Goal: Obtain resource: Obtain resource

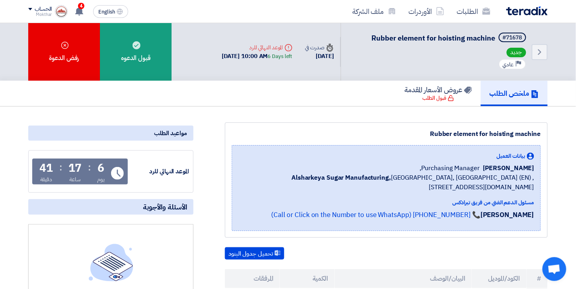
click at [524, 11] on img at bounding box center [526, 10] width 41 height 9
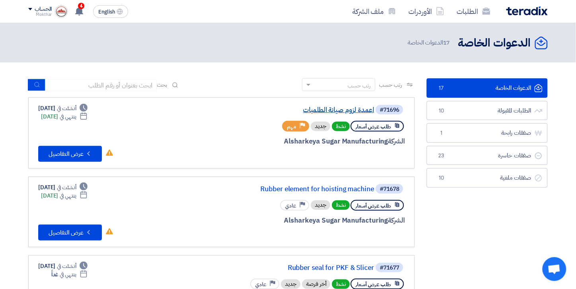
click at [332, 107] on link "اعمدة لزوم صيانة الطلمبات" at bounding box center [294, 110] width 159 height 7
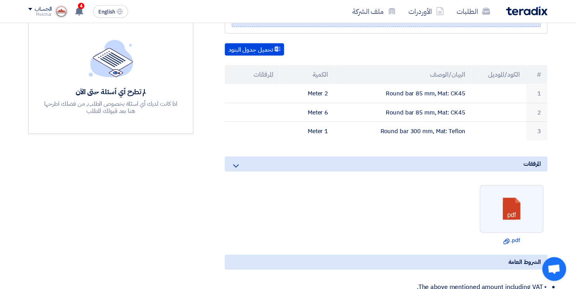
scroll to position [221, 0]
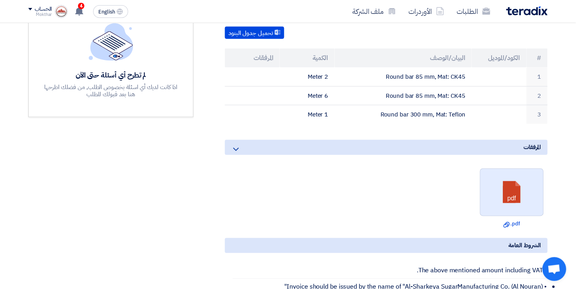
click at [525, 195] on link at bounding box center [513, 193] width 64 height 48
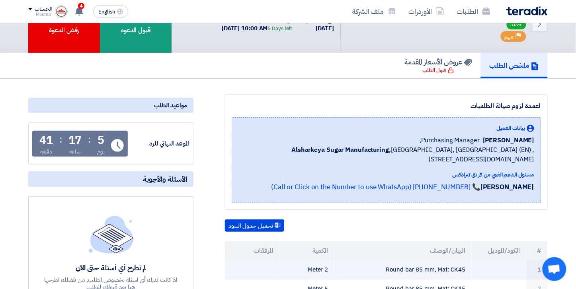
scroll to position [0, 0]
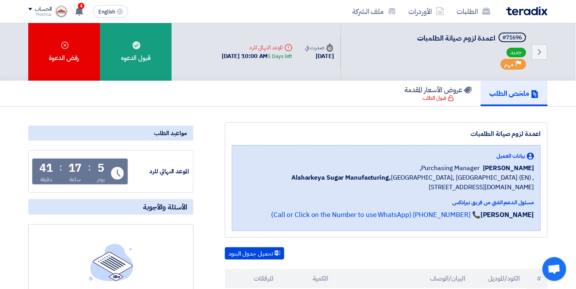
click at [523, 10] on img at bounding box center [526, 10] width 41 height 9
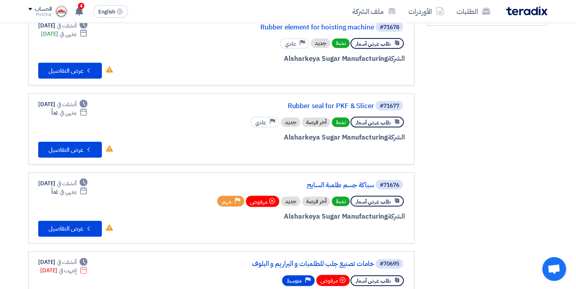
scroll to position [177, 0]
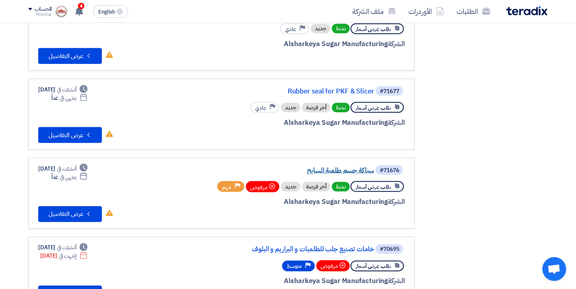
click at [327, 167] on link "سباكة جسم طلمبة السايح" at bounding box center [294, 170] width 159 height 7
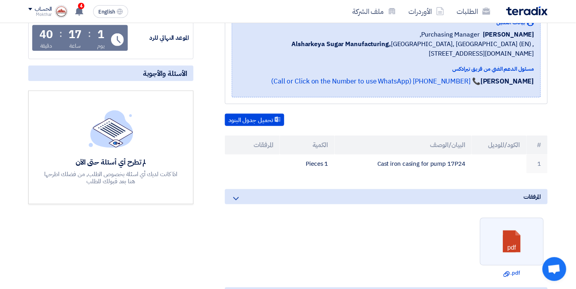
scroll to position [177, 0]
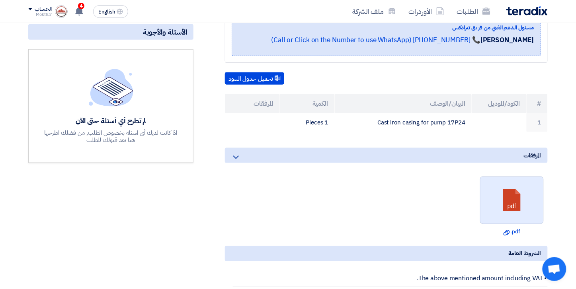
click at [518, 204] on link at bounding box center [513, 201] width 64 height 48
